Goal: Task Accomplishment & Management: Manage account settings

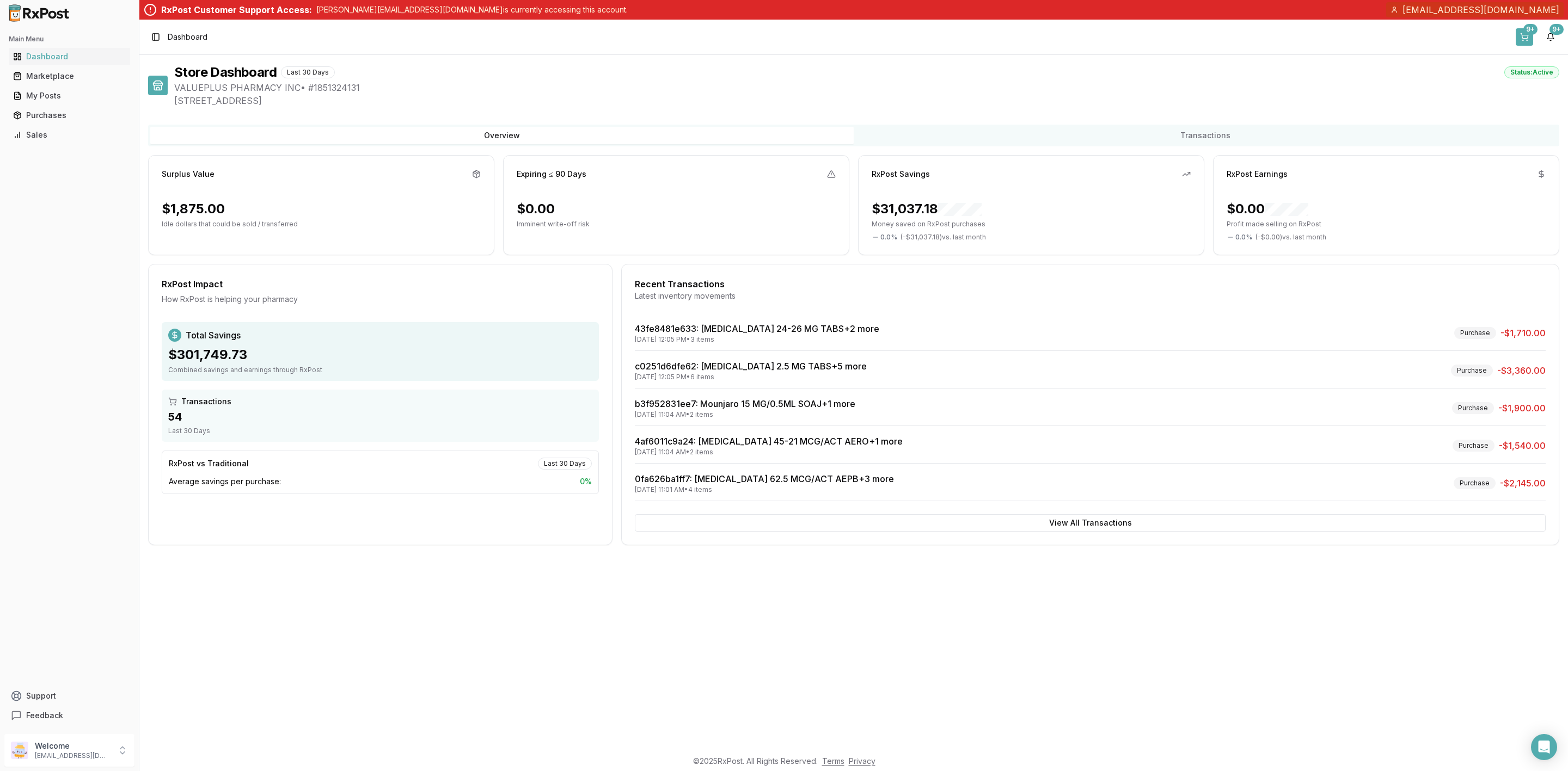
click at [1519, 35] on button "9+" at bounding box center [1525, 37] width 18 height 18
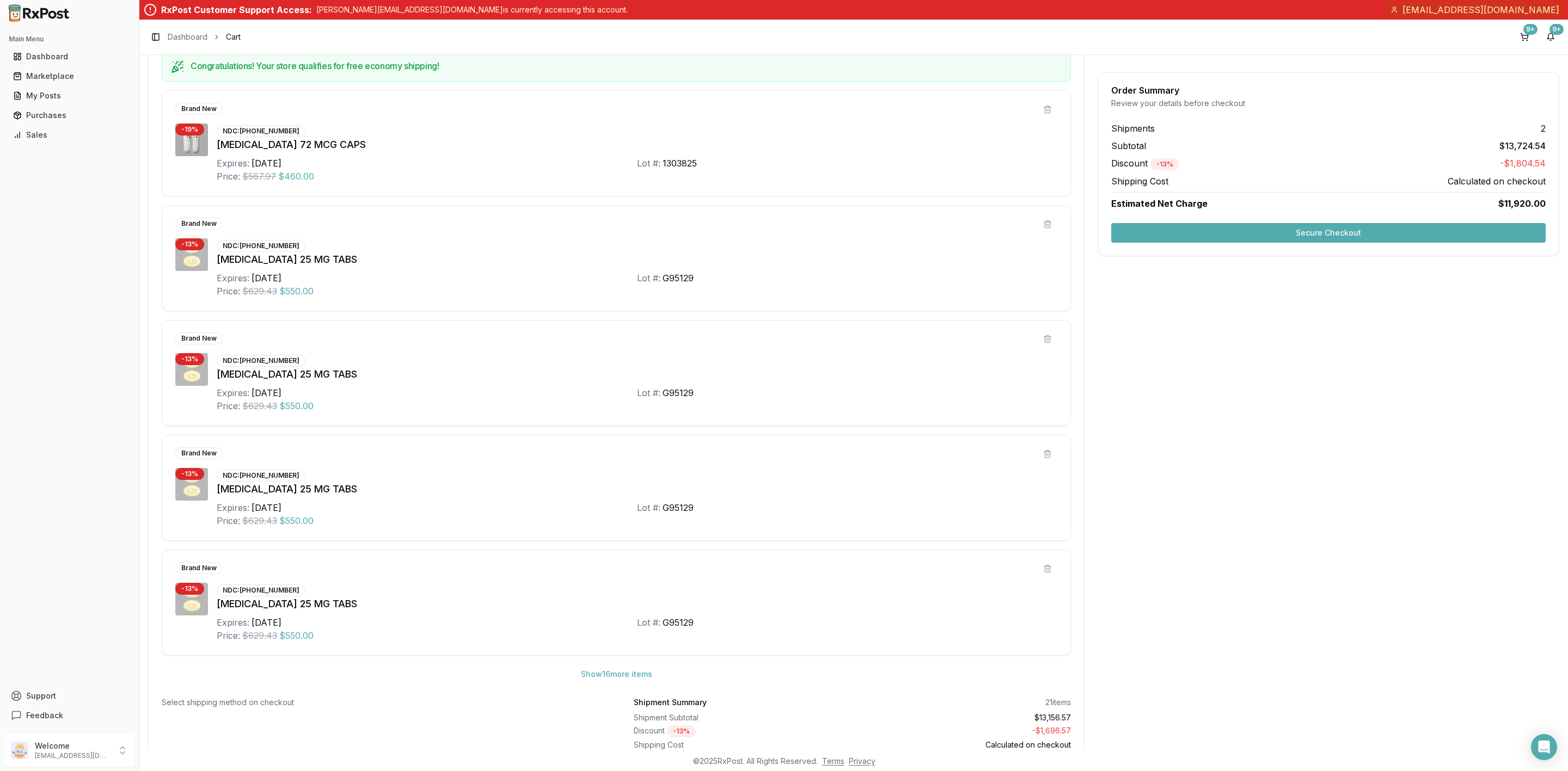
scroll to position [557, 0]
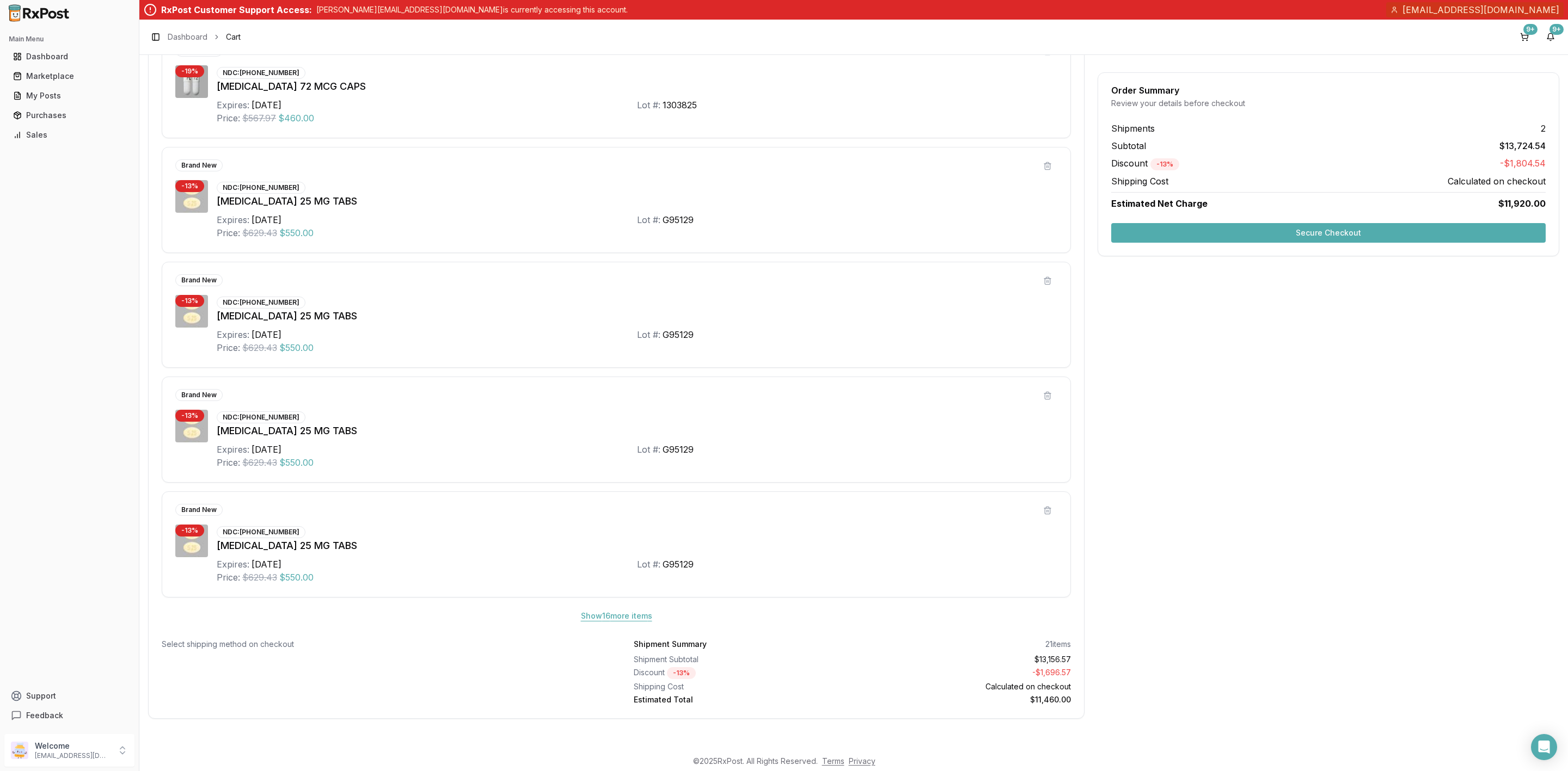
click at [629, 618] on button "Show 16 more item s" at bounding box center [617, 616] width 88 height 20
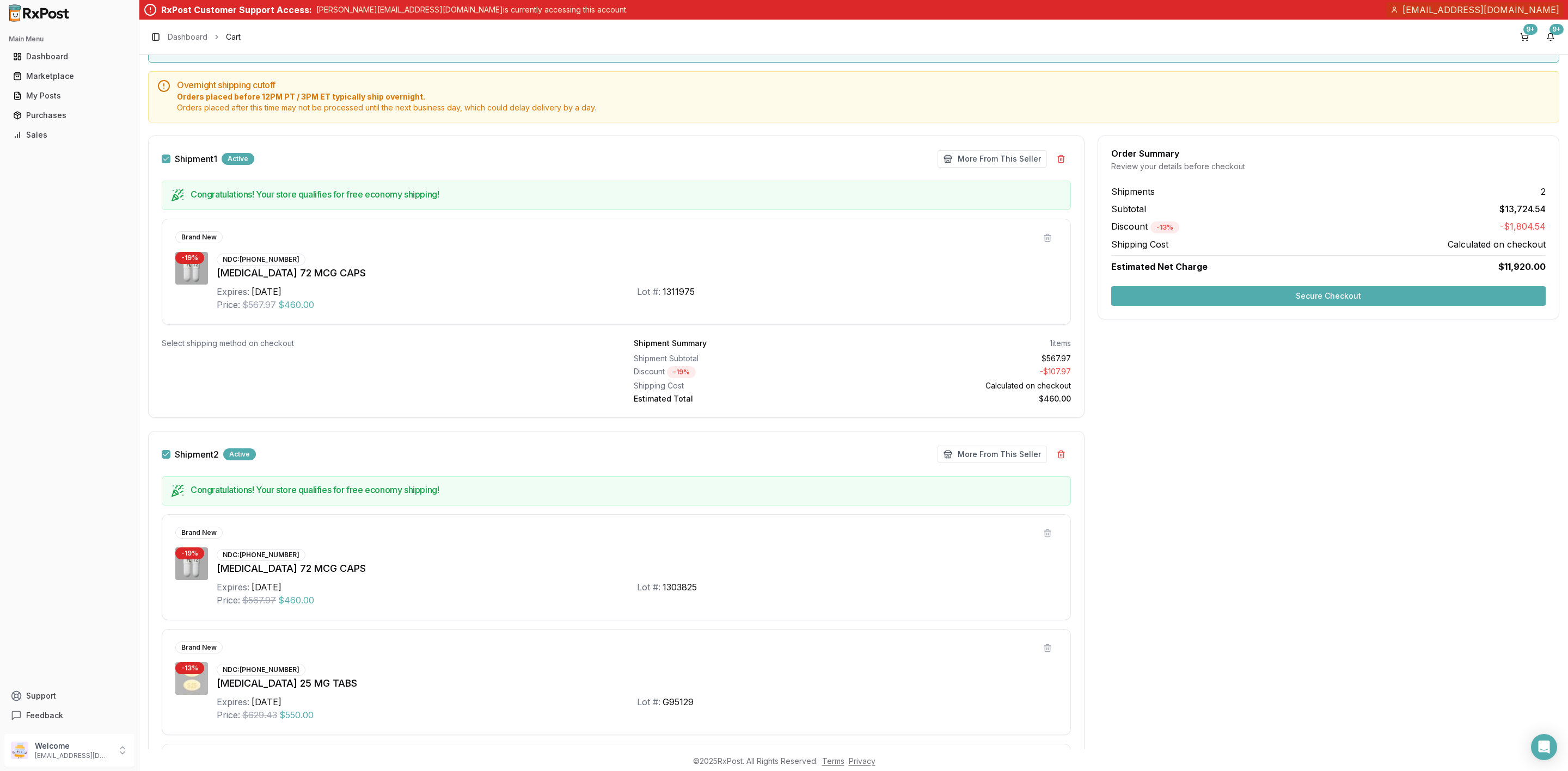
scroll to position [67, 0]
drag, startPoint x: 239, startPoint y: 261, endPoint x: 293, endPoint y: 264, distance: 54.1
click at [293, 264] on div "NDC: 00456-1203-30" at bounding box center [261, 260] width 88 height 12
copy div "00456-1203-30"
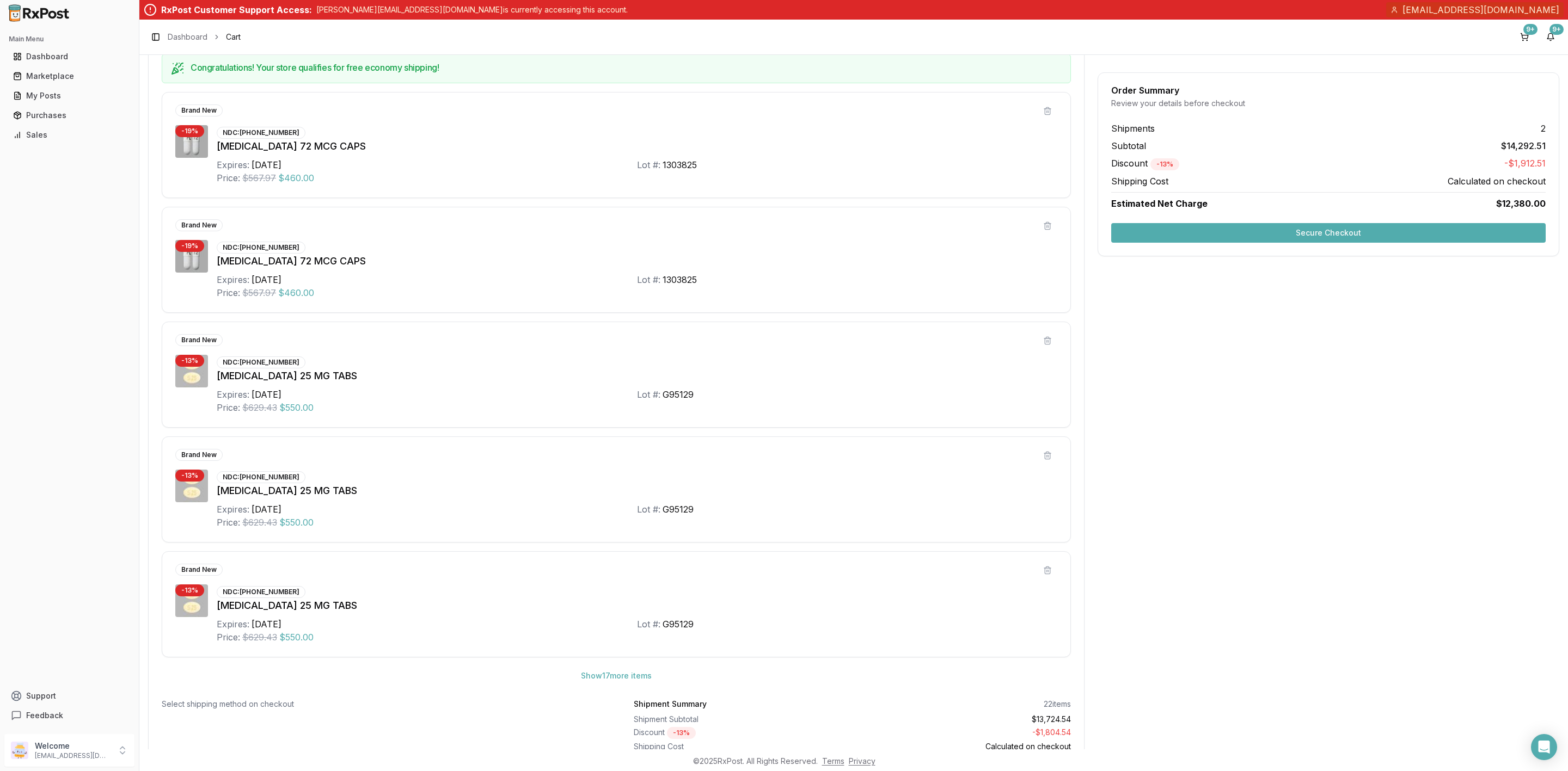
scroll to position [557, 0]
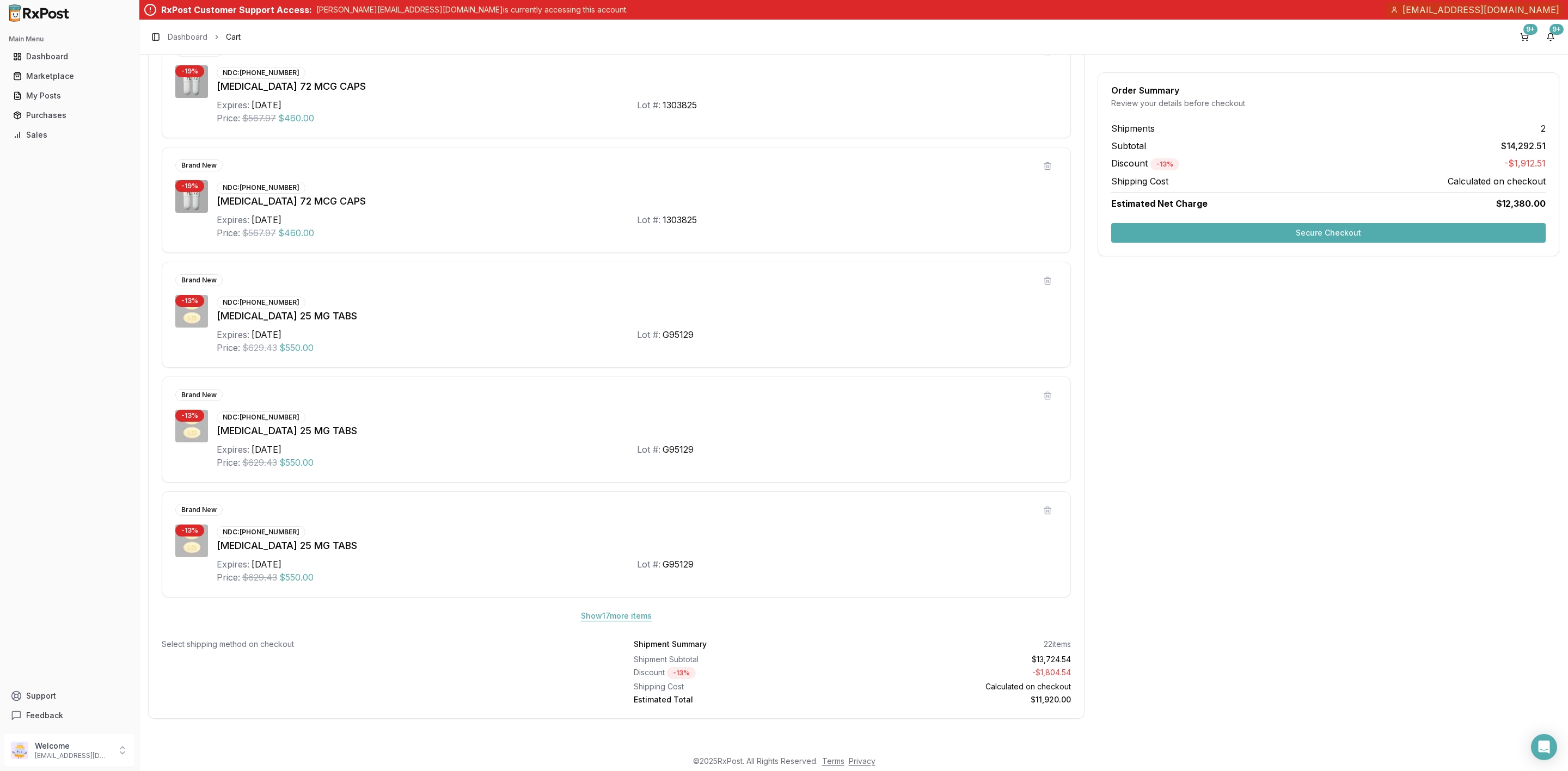
click at [639, 613] on button "Show 17 more item s" at bounding box center [617, 616] width 88 height 20
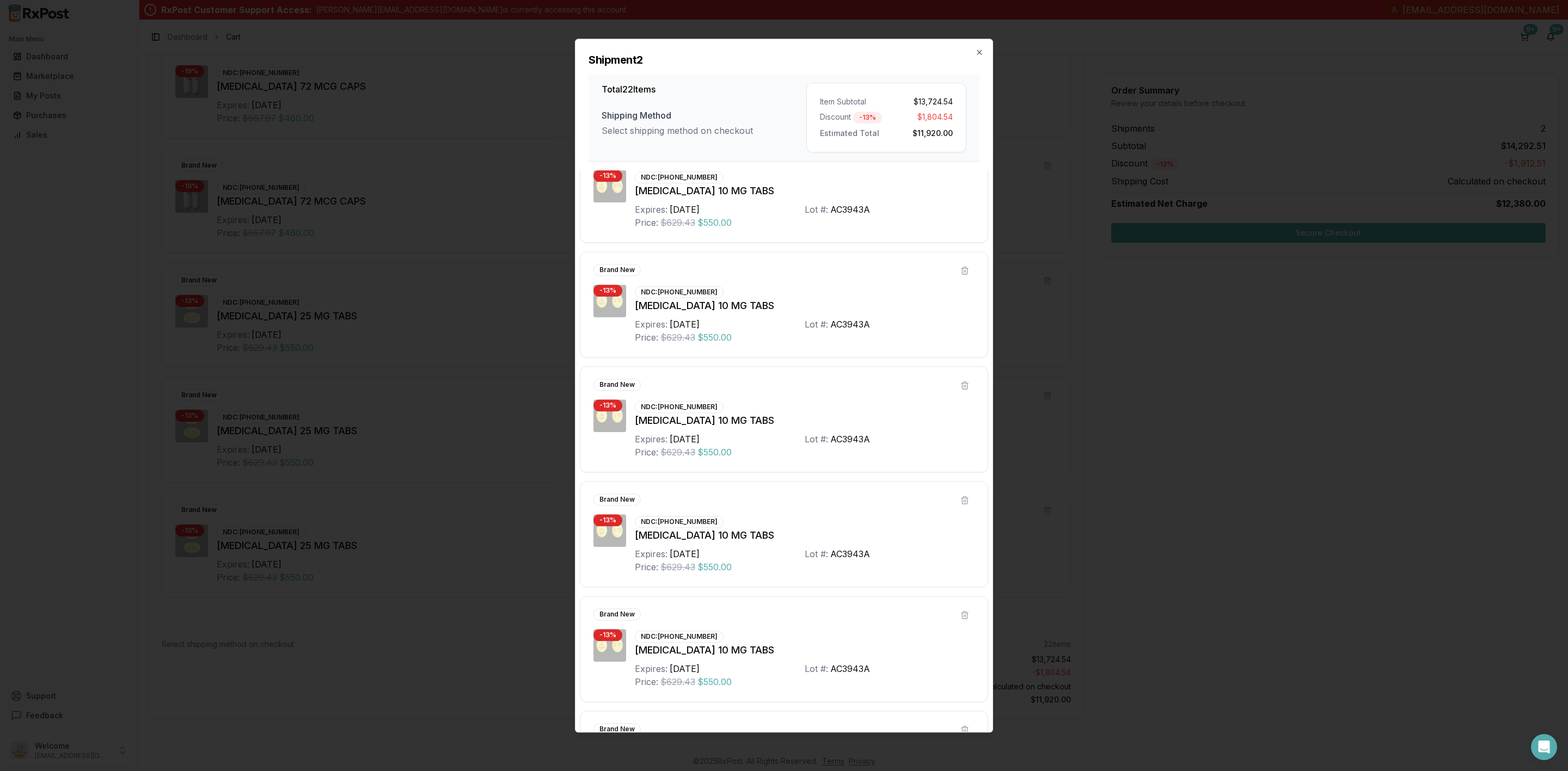
scroll to position [1978, 0]
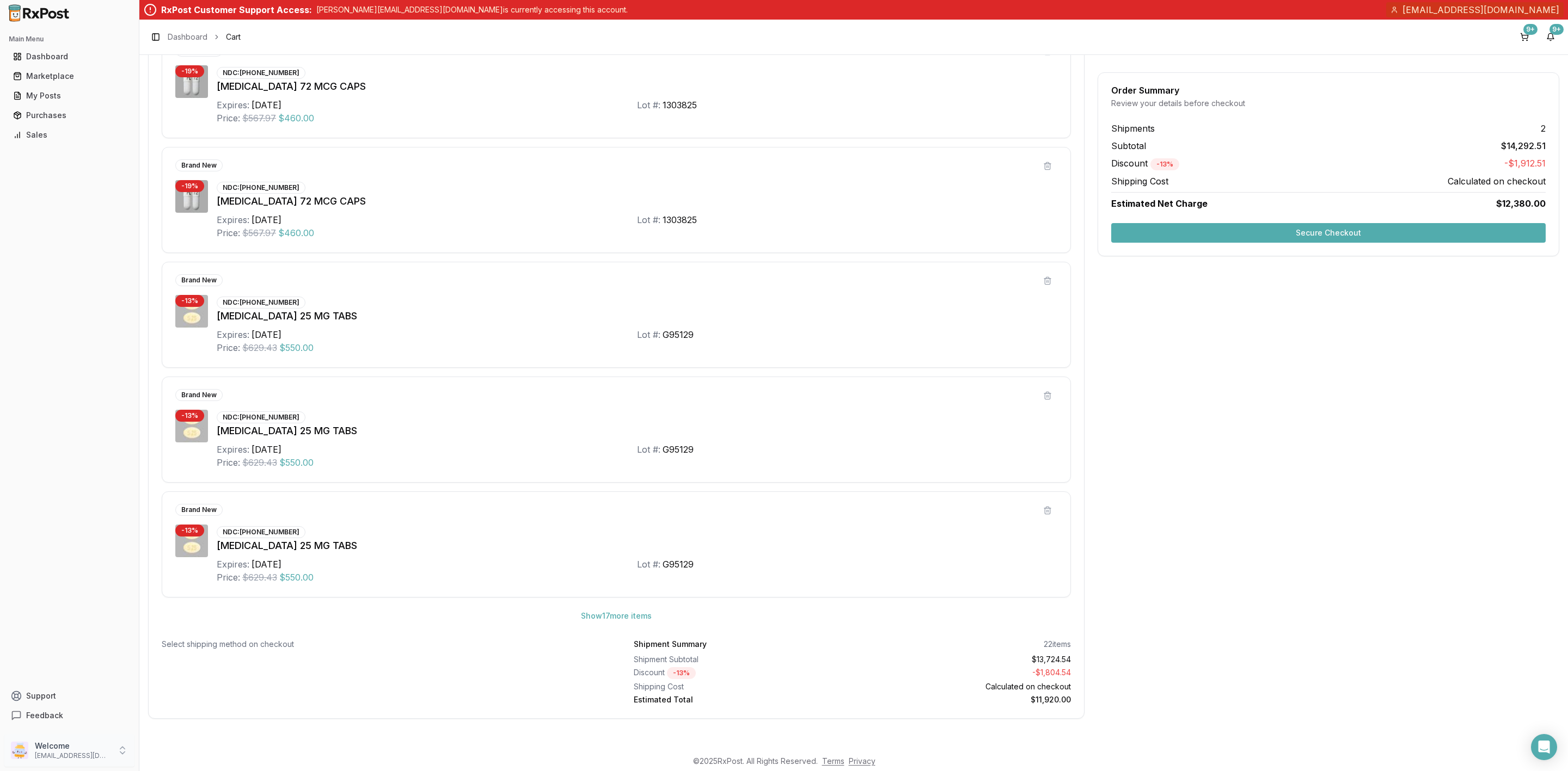
click at [83, 755] on p "info@valuepluspharmacy.net" at bounding box center [72, 756] width 76 height 9
click at [228, 756] on span "Sign Out" at bounding box center [197, 753] width 103 height 11
